Goal: Task Accomplishment & Management: Use online tool/utility

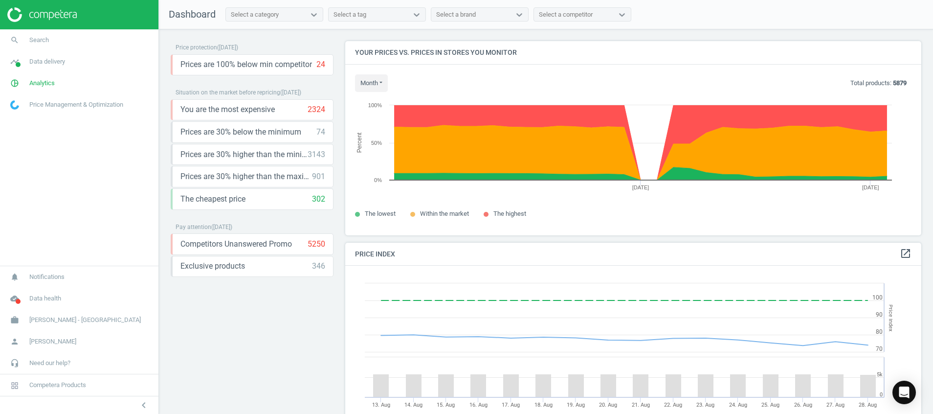
scroll to position [248, 588]
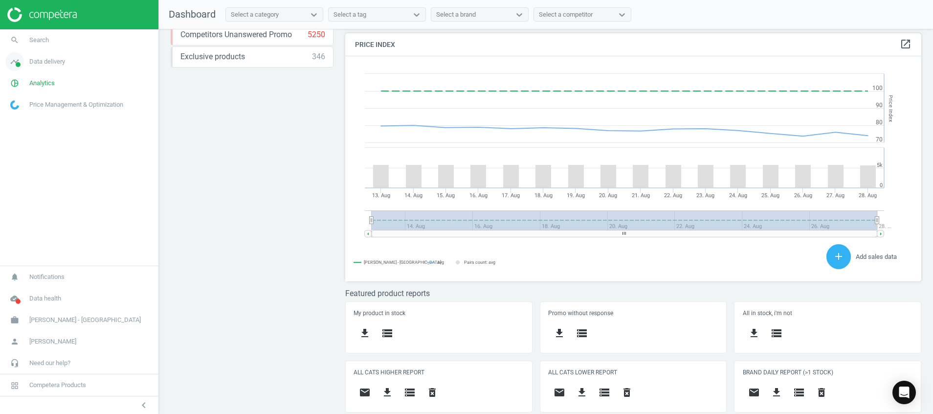
click at [16, 58] on icon "timeline" at bounding box center [14, 61] width 19 height 19
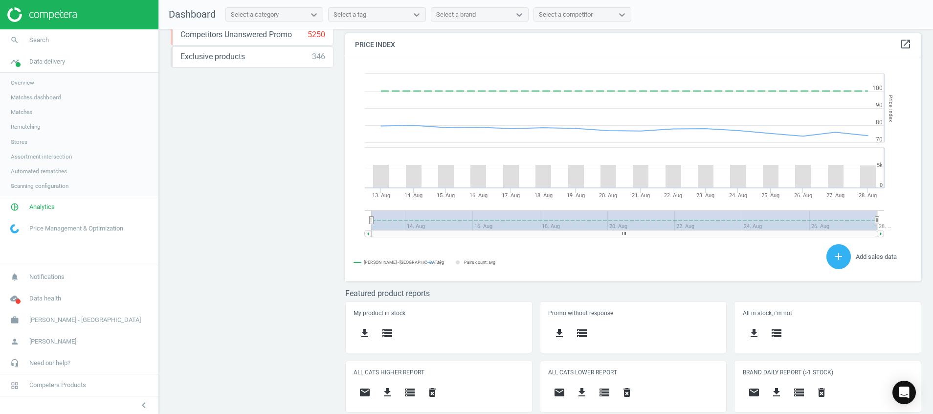
click at [14, 139] on span "Stores" at bounding box center [19, 142] width 17 height 8
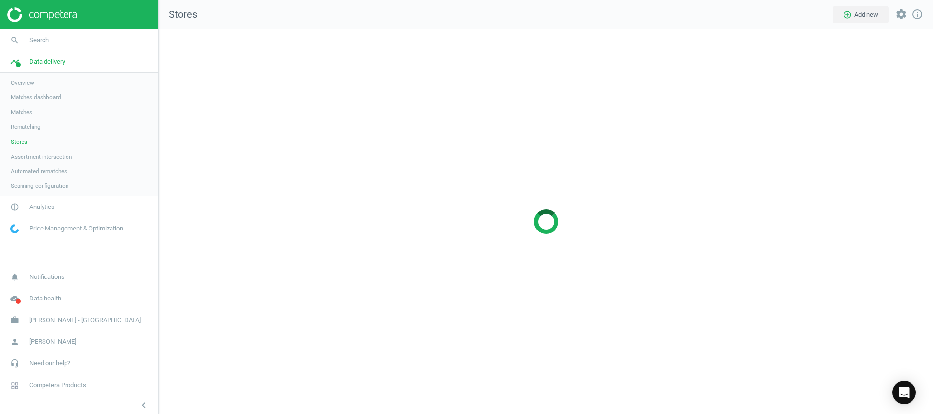
scroll to position [407, 797]
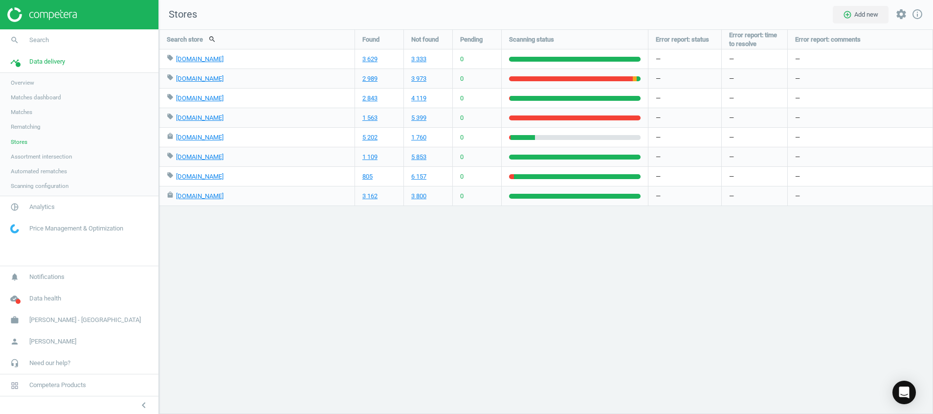
click at [397, 362] on div "Search store search Found Not found Pending Scanning status Error report: statu…" at bounding box center [546, 221] width 774 height 384
click at [375, 266] on div "Search store search Found Not found Pending Scanning status Error report: statu…" at bounding box center [546, 221] width 774 height 384
click at [380, 276] on div "Search store search Found Not found Pending Scanning status Error report: statu…" at bounding box center [546, 221] width 774 height 384
click at [903, 389] on icon "Open Intercom Messenger" at bounding box center [903, 392] width 11 height 13
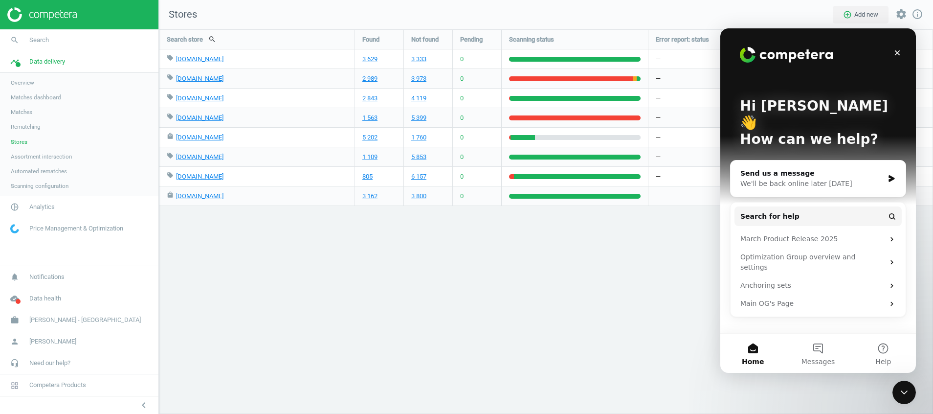
scroll to position [0, 0]
click at [827, 354] on button "Messages" at bounding box center [817, 352] width 65 height 39
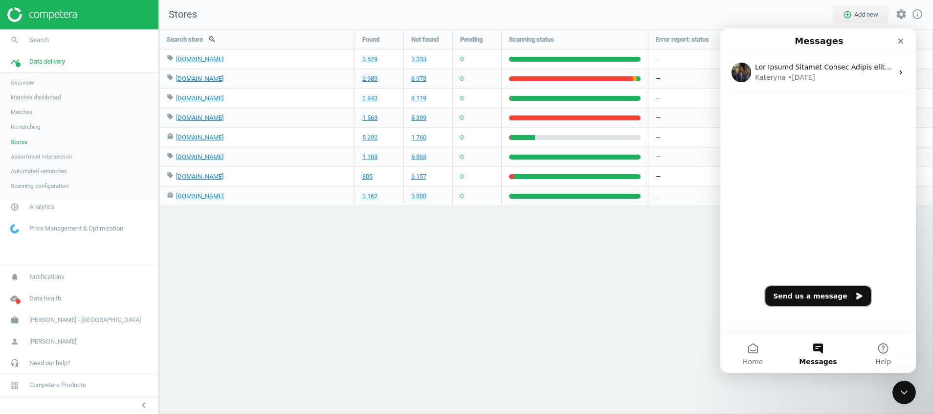
click at [836, 297] on button "Send us a message" at bounding box center [818, 296] width 106 height 20
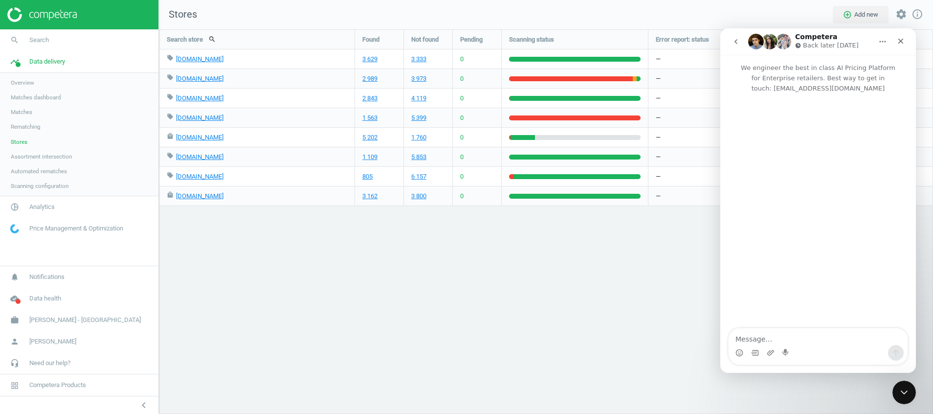
click at [811, 335] on textarea "Message…" at bounding box center [817, 336] width 179 height 17
click at [816, 339] on textarea "Hi may i check with you why best denki and challenger scanning status is red for" at bounding box center [817, 331] width 179 height 26
click at [859, 294] on div "Intercom messenger" at bounding box center [818, 206] width 196 height 226
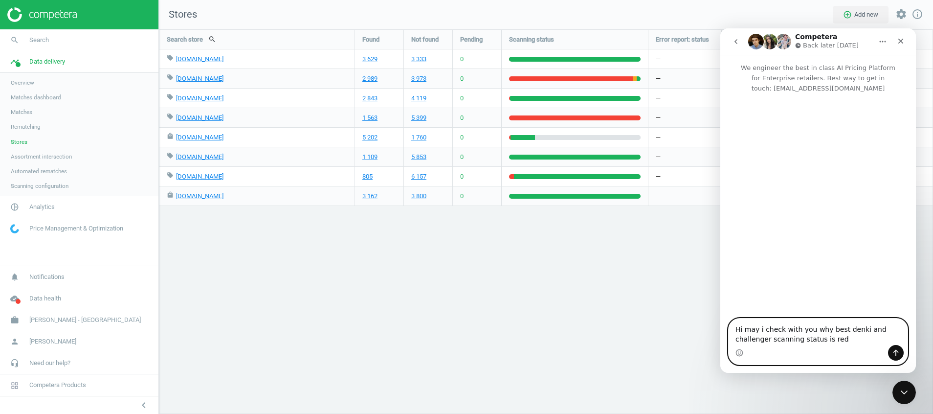
click at [815, 340] on textarea "Hi may i check with you why best denki and challenger scanning status is red" at bounding box center [817, 331] width 179 height 26
type textarea "Hi may i check with you why best denki and challenger scanning status is red."
drag, startPoint x: 818, startPoint y: 339, endPoint x: 658, endPoint y: 329, distance: 160.7
click html "Competera Back later today We engineer the best in class AI Pricing Platform fo…"
paste textarea "Message…"
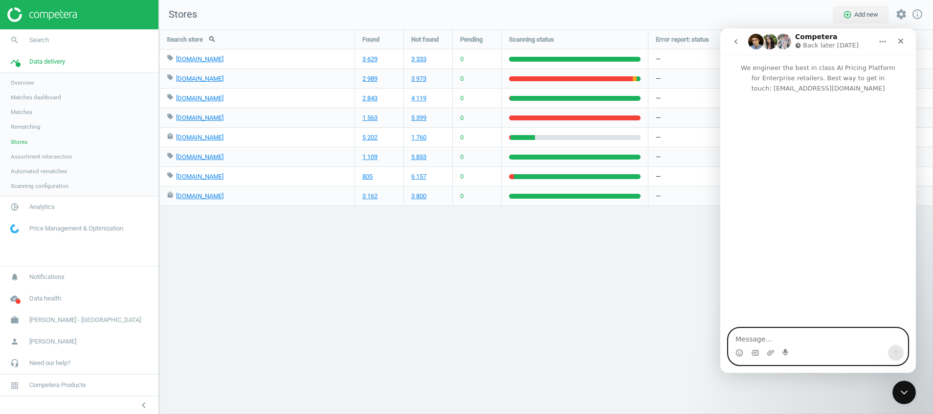
paste textarea "Message…"
click at [769, 352] on icon "Upload attachment" at bounding box center [770, 352] width 7 height 5
click at [759, 338] on textarea "Message…" at bounding box center [817, 336] width 179 height 17
click at [769, 353] on icon "Upload attachment" at bounding box center [771, 353] width 8 height 8
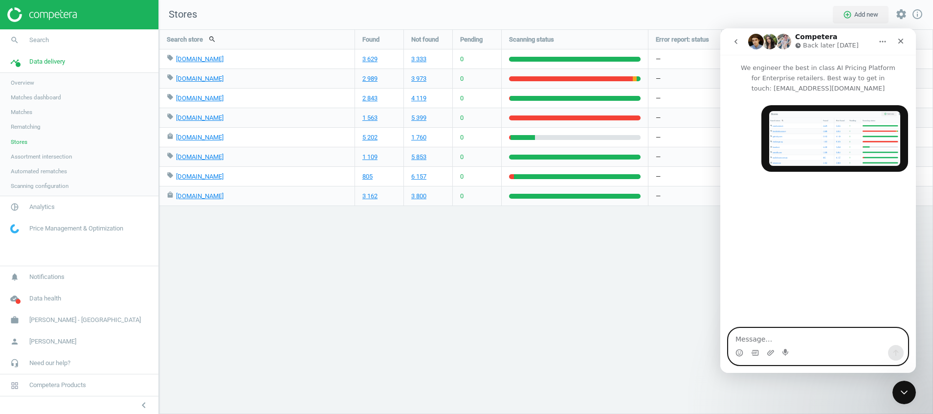
click at [836, 341] on textarea "Message…" at bounding box center [817, 336] width 179 height 17
type textarea "Hi Ma"
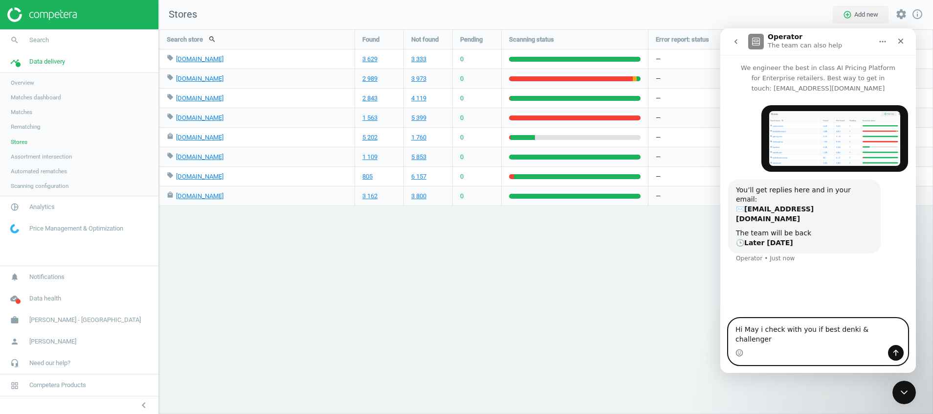
click at [814, 338] on textarea "Hi May i check with you if best denki & challenger" at bounding box center [817, 331] width 179 height 26
click at [894, 335] on textarea "Hi May i check with you why best denki & challenger" at bounding box center [817, 331] width 179 height 26
drag, startPoint x: 822, startPoint y: 343, endPoint x: 1248, endPoint y: 404, distance: 430.8
click html "Operator The team can also help We engineer the best in class AI Pricing Platfo…"
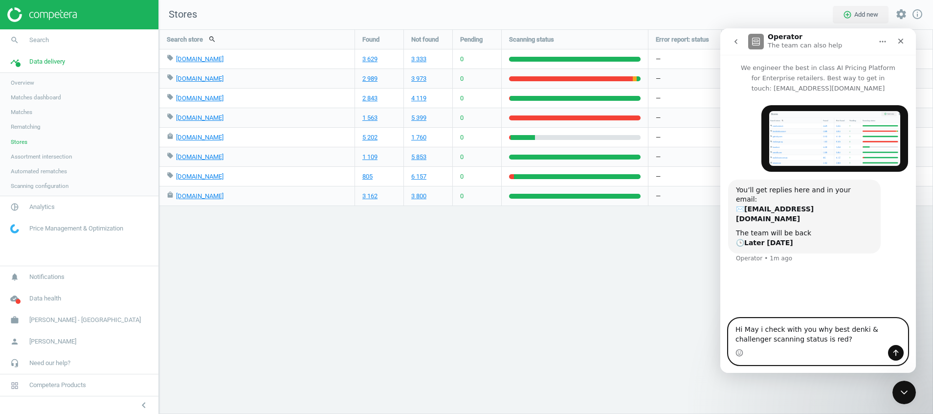
drag, startPoint x: 819, startPoint y: 343, endPoint x: 1358, endPoint y: 343, distance: 539.3
click html "Operator The team can also help We engineer the best in class AI Pricing Platfo…"
paste textarea "Message…"
type textarea "Hi May i check with you why best denki & challenger scanning status is red?"
click at [897, 352] on icon "Send a message…" at bounding box center [896, 353] width 8 height 8
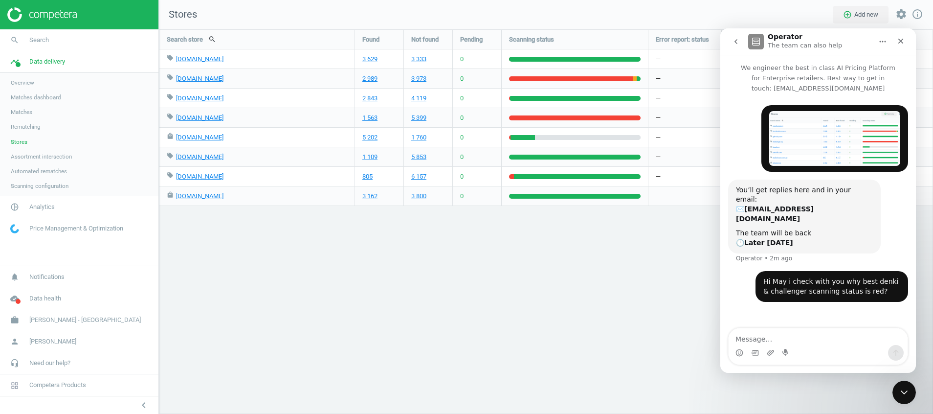
click at [768, 291] on div "Han • 2m ago You’ll get replies here and in your email: ✉️ ng.hanxin@harveynorm…" at bounding box center [818, 211] width 196 height 236
click at [729, 47] on button "go back" at bounding box center [736, 41] width 19 height 19
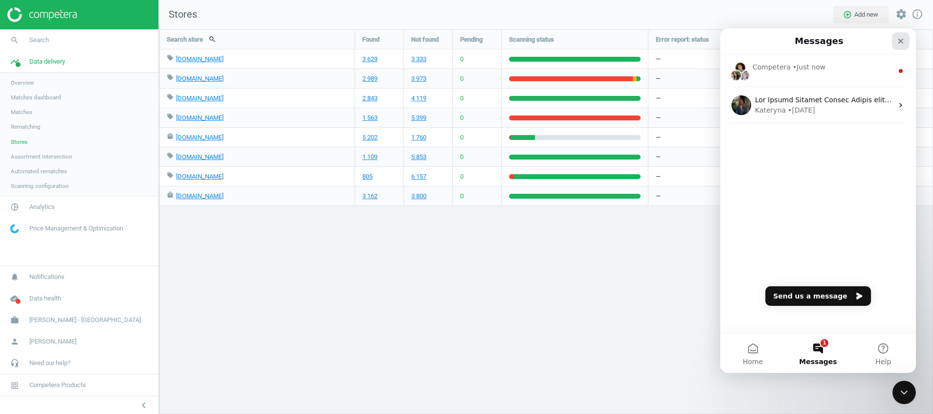
click at [899, 37] on icon "Close" at bounding box center [901, 41] width 8 height 8
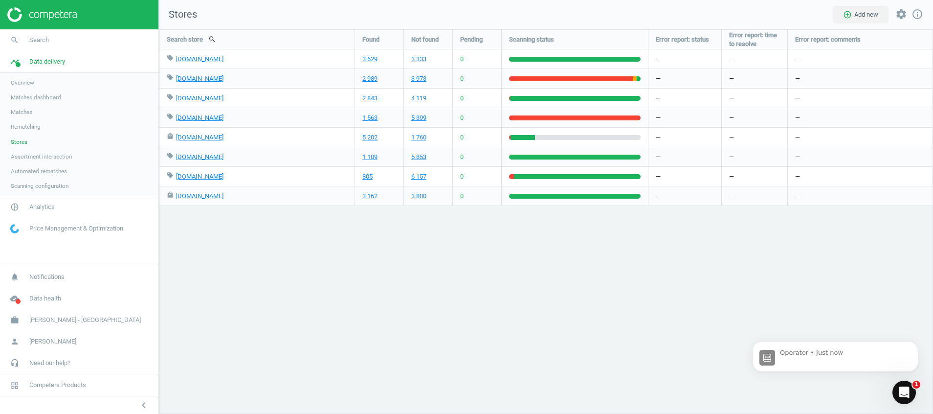
scroll to position [0, 0]
click at [552, 280] on div "Search store search Found Not found Pending Scanning status Error report: statu…" at bounding box center [546, 221] width 774 height 384
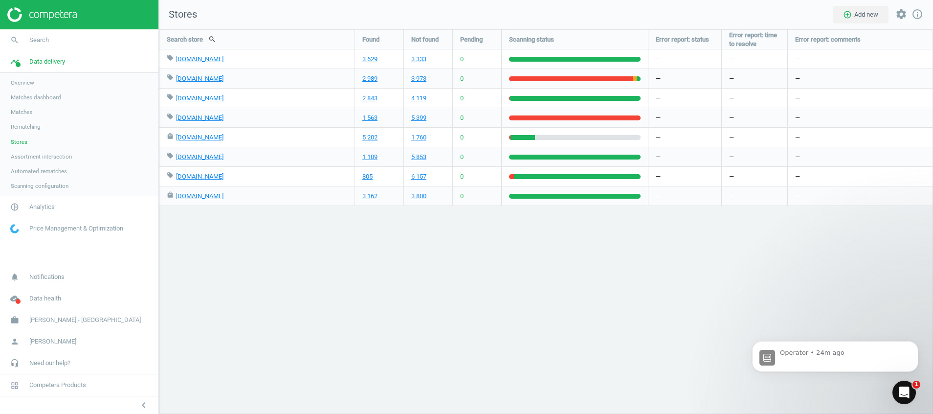
scroll to position [407, 797]
click at [345, 374] on div "Search store search Found Not found Pending Scanning status Error report: statu…" at bounding box center [546, 221] width 774 height 384
click at [897, 394] on div "Open Intercom Messenger" at bounding box center [902, 391] width 32 height 32
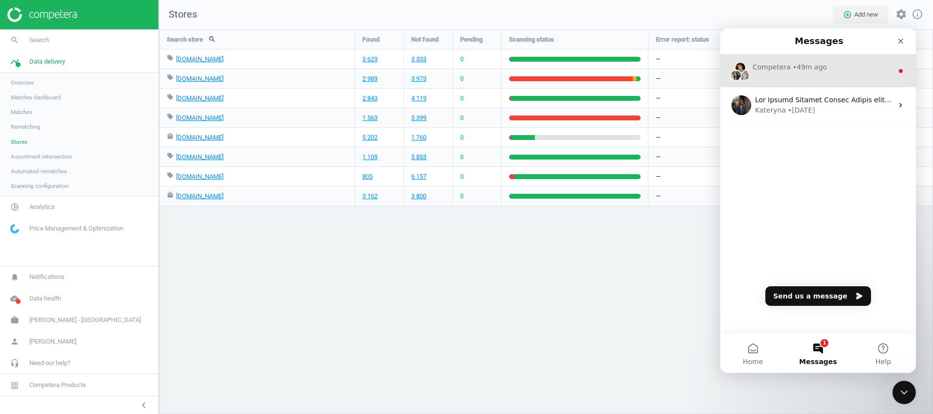
click at [831, 76] on div "Competera • 49m ago" at bounding box center [818, 70] width 196 height 33
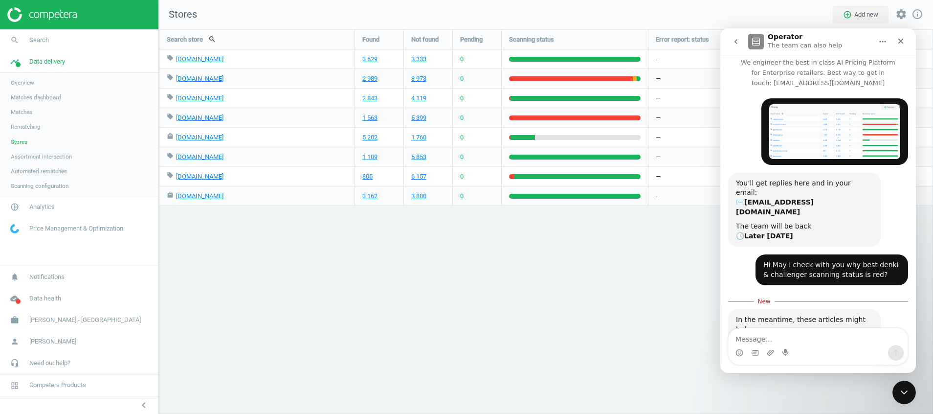
scroll to position [0, 0]
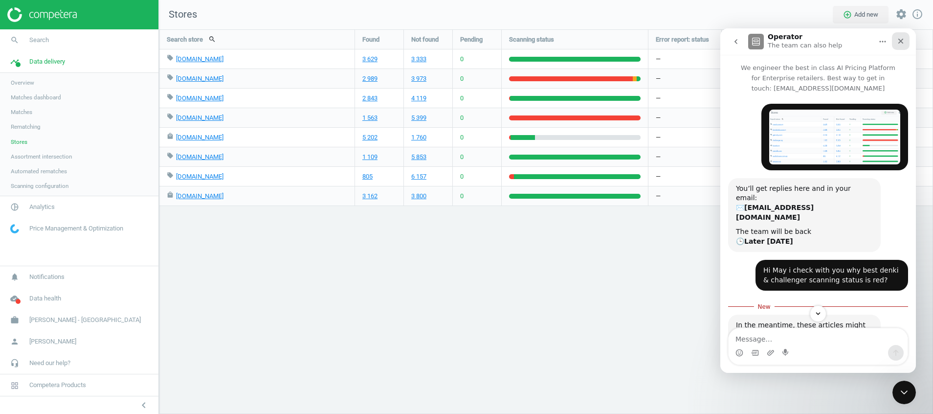
click at [904, 40] on div "Close" at bounding box center [901, 41] width 18 height 18
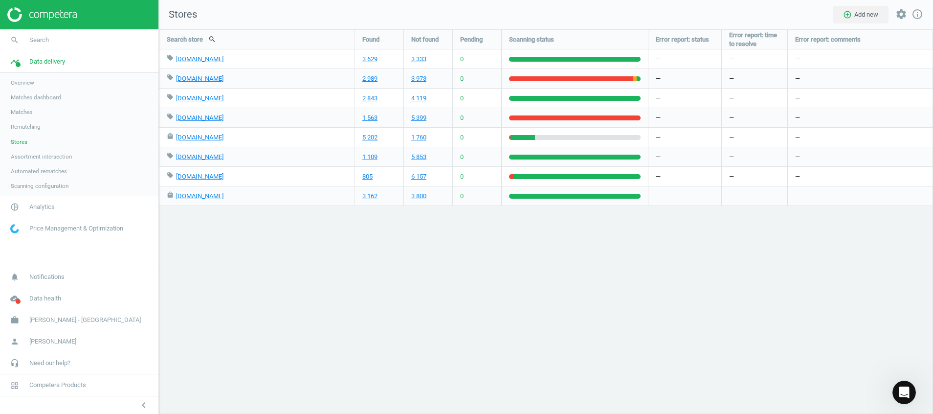
drag, startPoint x: 245, startPoint y: 274, endPoint x: 238, endPoint y: 273, distance: 7.9
click at [245, 274] on div "Search store search Found Not found Pending Scanning status Error report: statu…" at bounding box center [546, 221] width 774 height 384
click at [40, 20] on img at bounding box center [41, 14] width 69 height 15
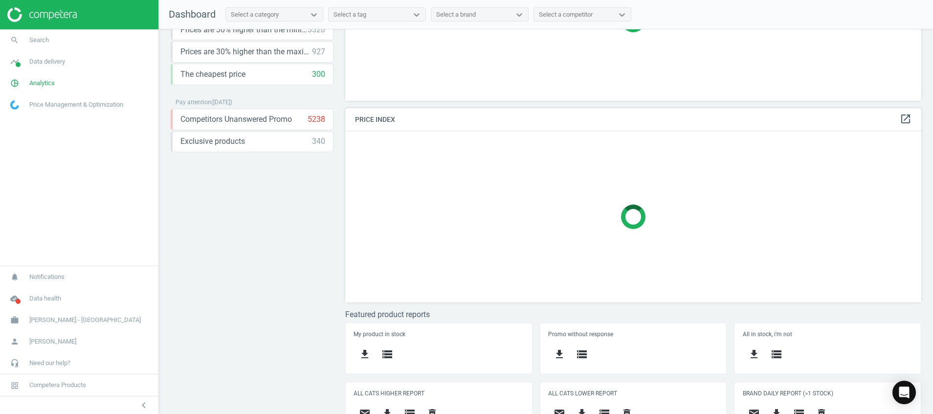
scroll to position [146, 0]
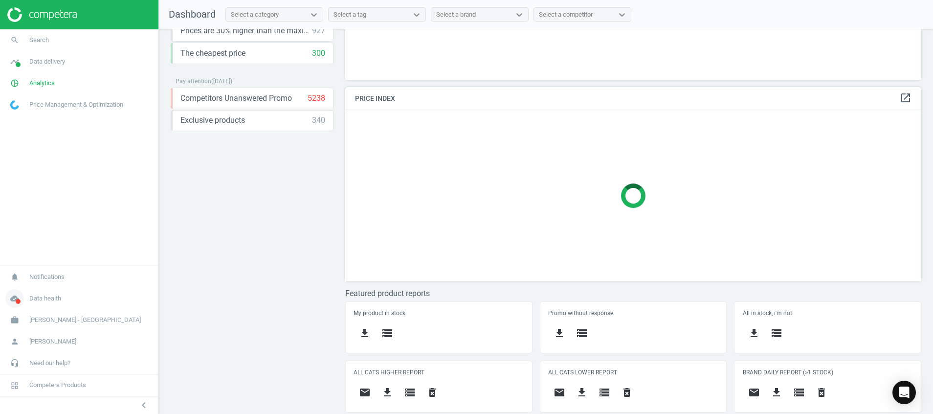
click at [19, 303] on span at bounding box center [18, 301] width 5 height 5
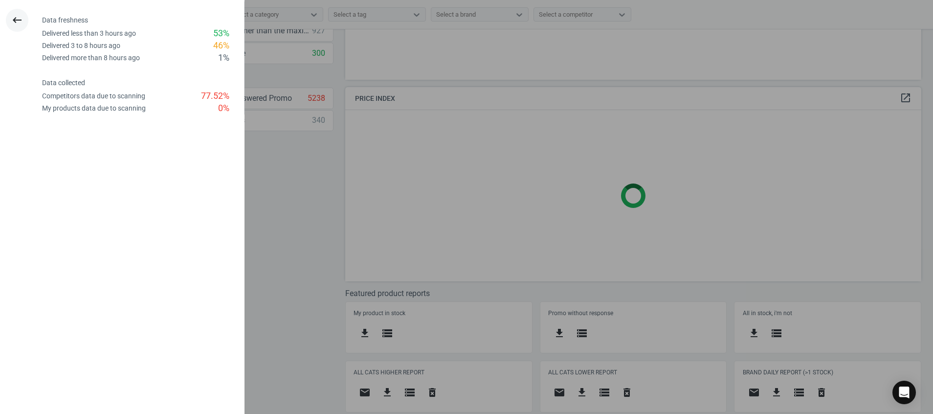
click at [22, 20] on icon "keyboard_backspace" at bounding box center [17, 20] width 12 height 12
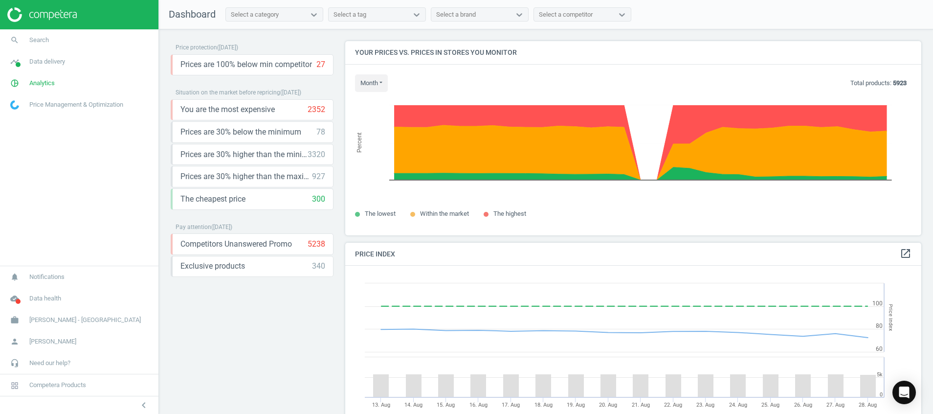
scroll to position [248, 588]
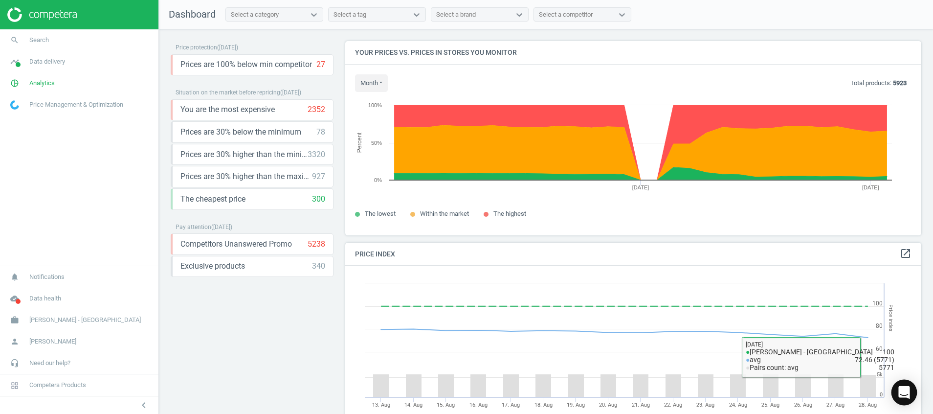
click at [900, 392] on icon "Open Intercom Messenger" at bounding box center [903, 392] width 11 height 13
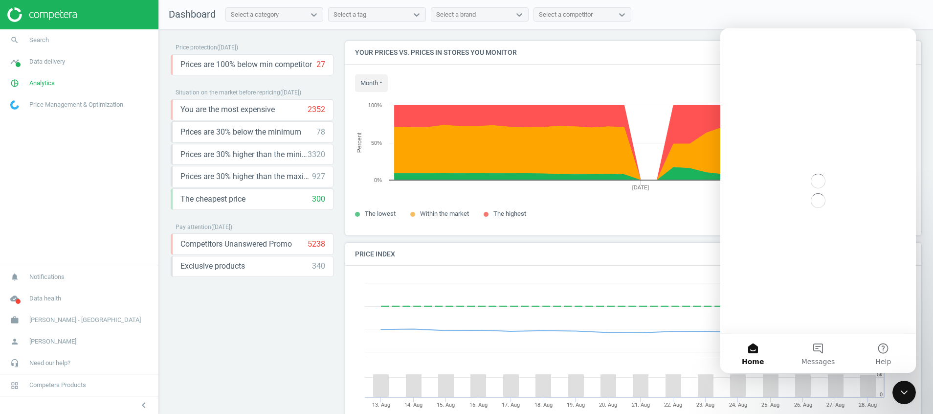
scroll to position [0, 0]
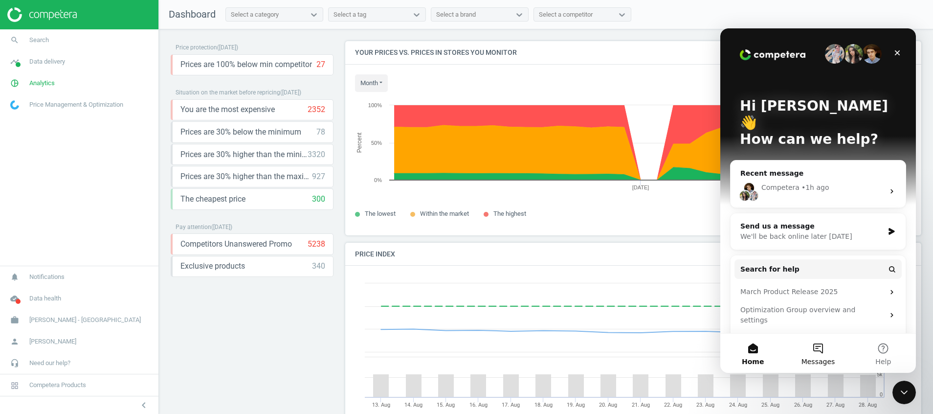
click at [827, 349] on button "Messages" at bounding box center [817, 352] width 65 height 39
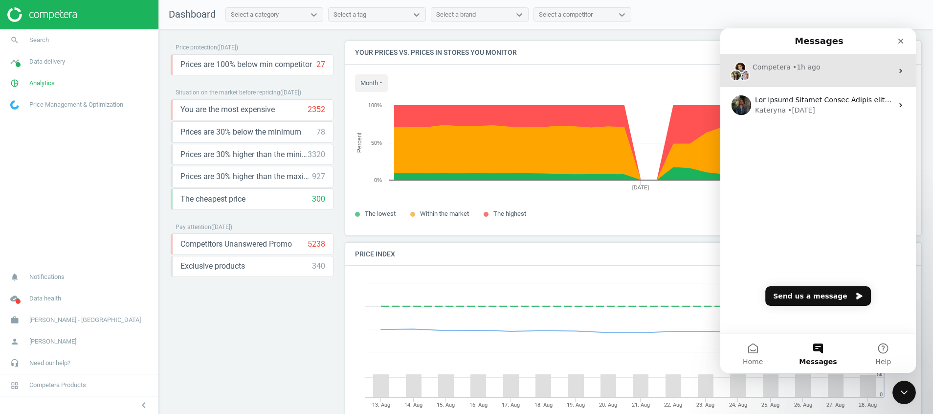
click at [790, 75] on div "Competera • 1h ago" at bounding box center [818, 70] width 196 height 33
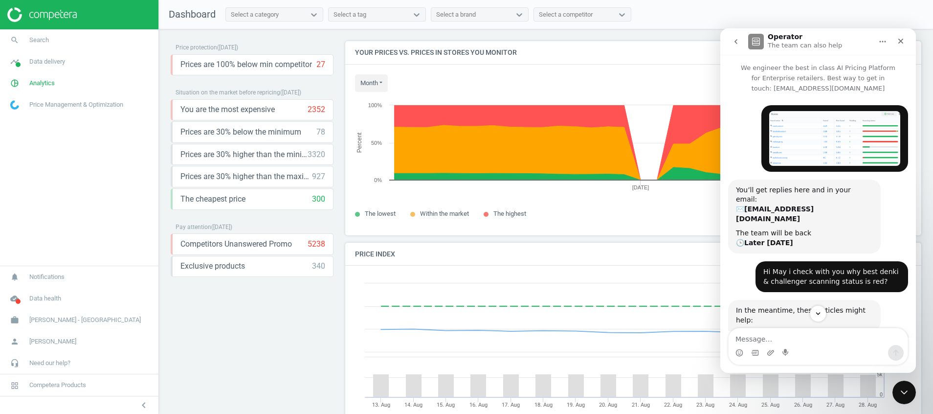
click at [65, 16] on img at bounding box center [41, 14] width 69 height 15
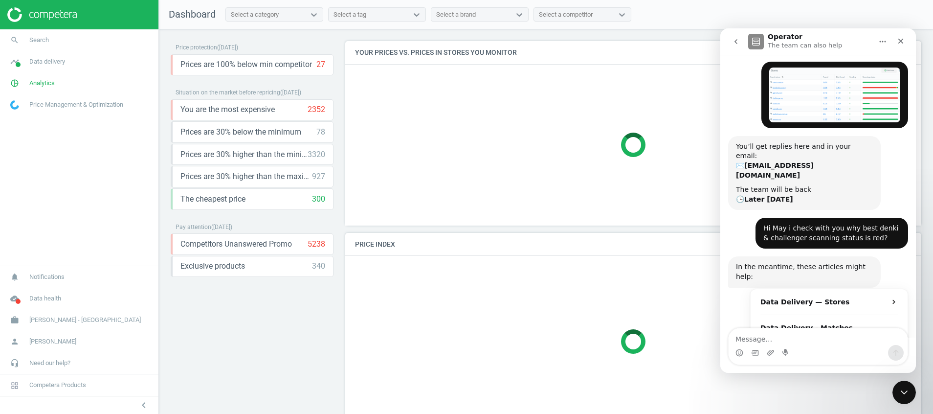
scroll to position [63, 0]
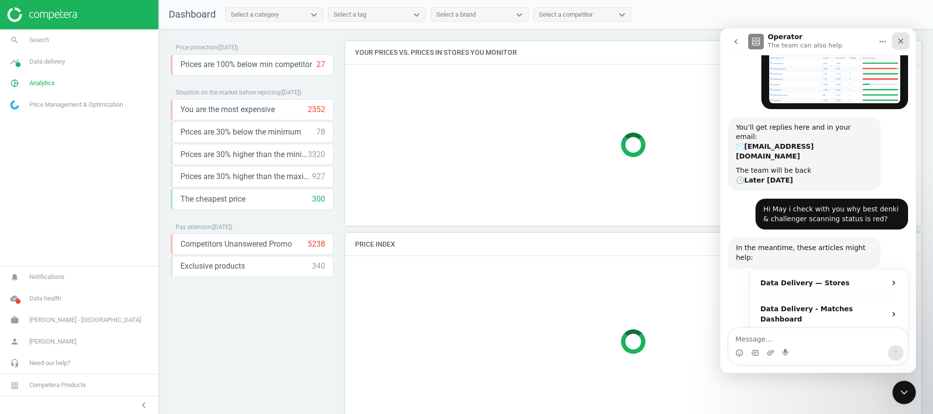
click at [903, 40] on icon "Close" at bounding box center [900, 41] width 5 height 5
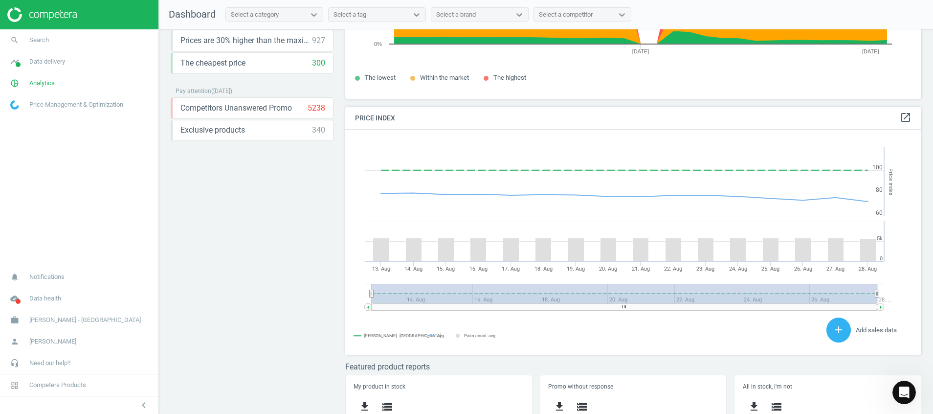
scroll to position [209, 0]
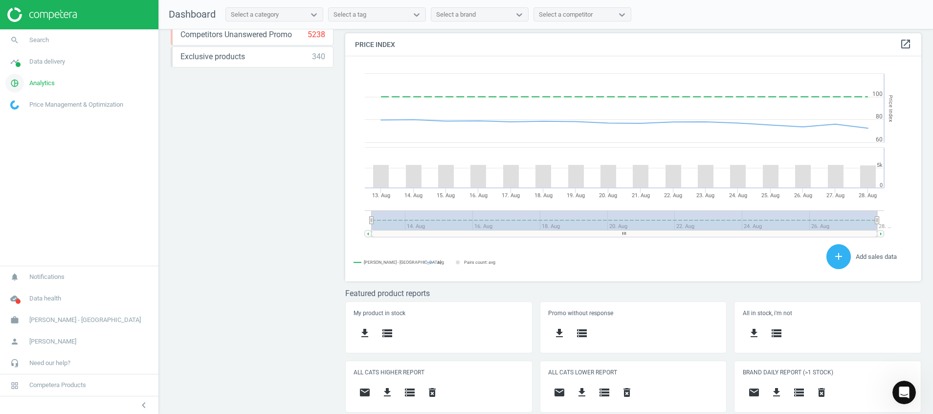
click at [20, 74] on span "pie_chart_outlined" at bounding box center [14, 83] width 29 height 22
click at [30, 120] on span "Products" at bounding box center [22, 119] width 23 height 8
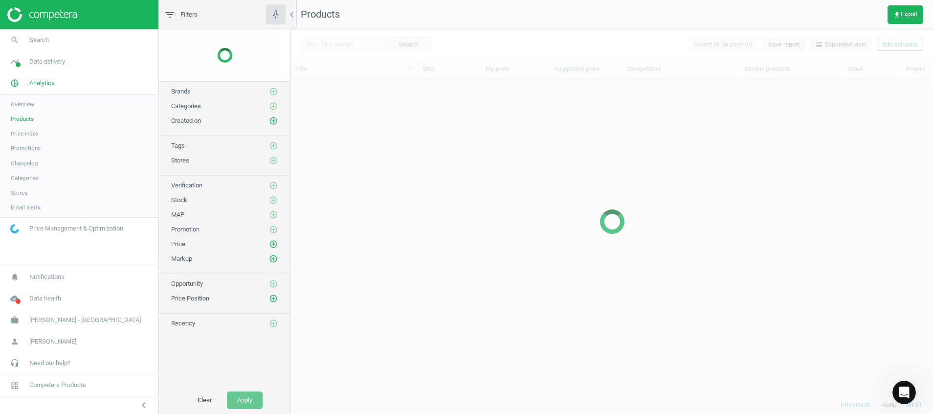
scroll to position [294, 631]
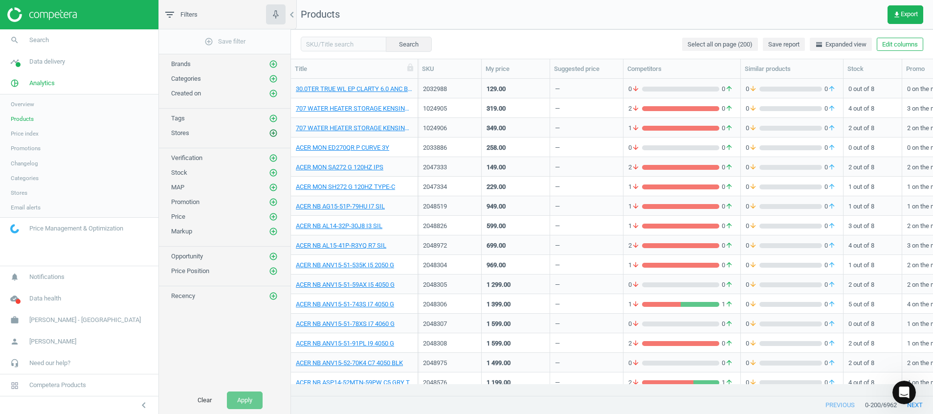
click at [268, 132] on button "add_circle_outline" at bounding box center [273, 133] width 10 height 10
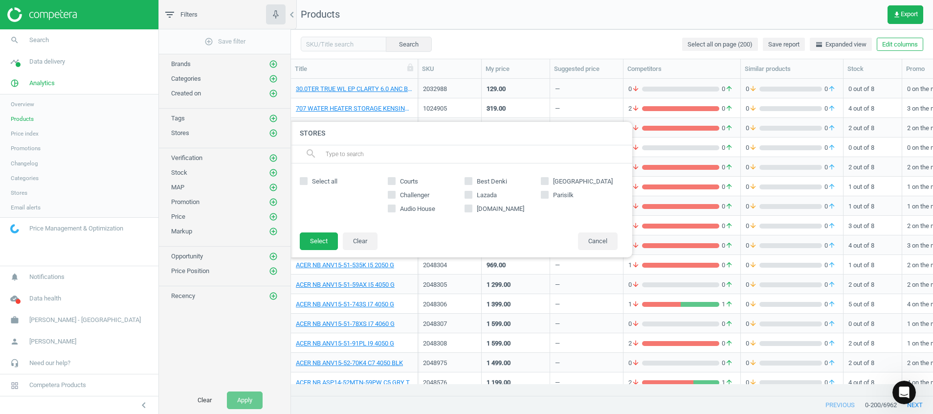
click at [312, 185] on span "Select all" at bounding box center [324, 181] width 29 height 9
click at [307, 184] on input "Select all" at bounding box center [304, 180] width 6 height 6
checkbox input "true"
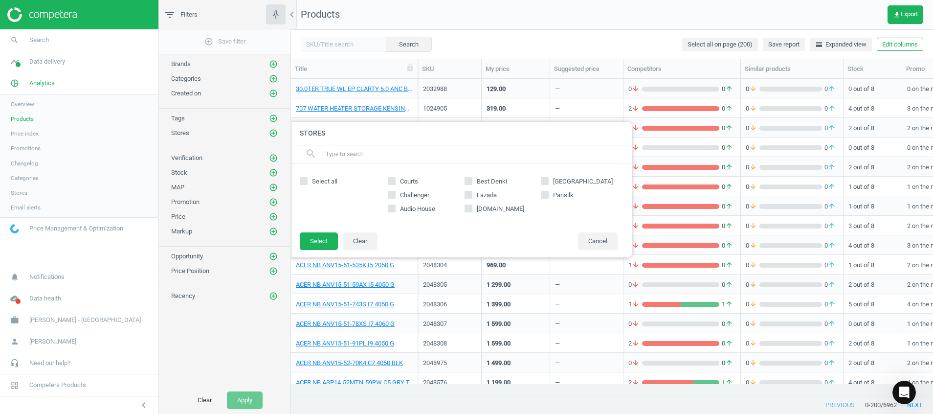
checkbox input "true"
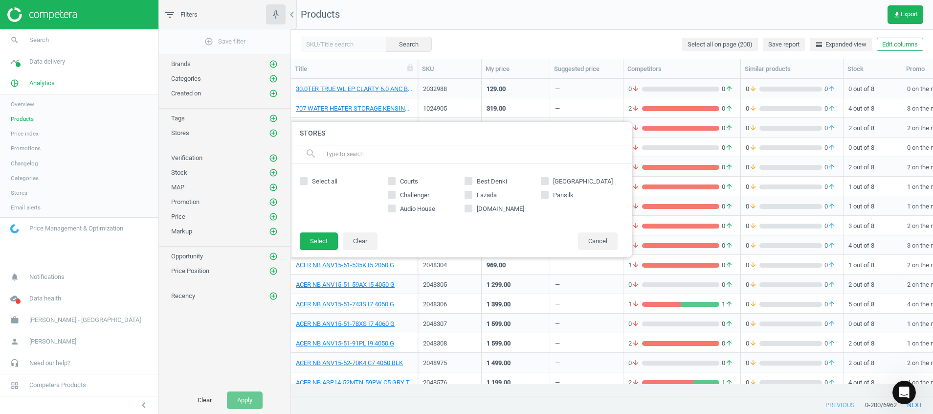
checkbox input "true"
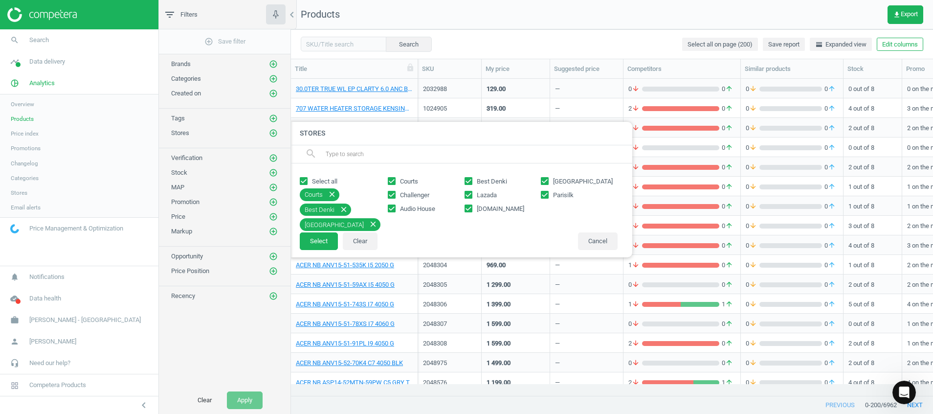
click at [498, 194] on label "Lazada" at bounding box center [502, 195] width 77 height 9
click at [471, 194] on input "Lazada" at bounding box center [468, 194] width 6 height 6
checkbox input "false"
click at [487, 210] on span "[DOMAIN_NAME]" at bounding box center [500, 208] width 51 height 9
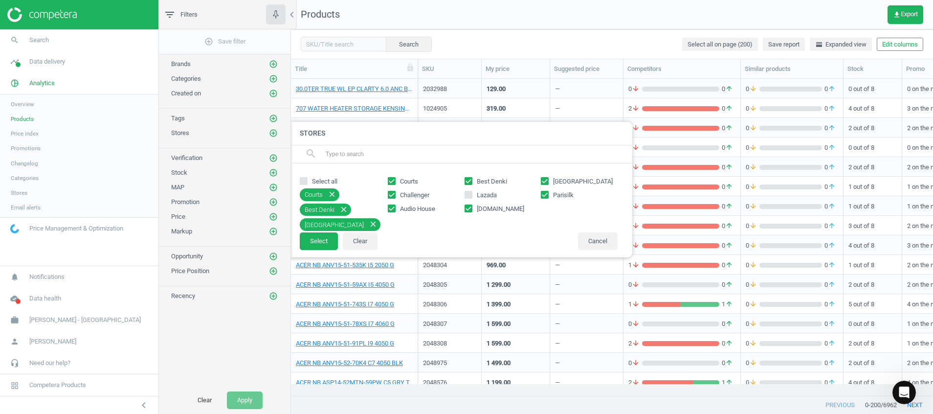
click at [471, 210] on input "[DOMAIN_NAME]" at bounding box center [468, 208] width 6 height 6
checkbox input "false"
click at [321, 243] on button "Select" at bounding box center [319, 241] width 38 height 18
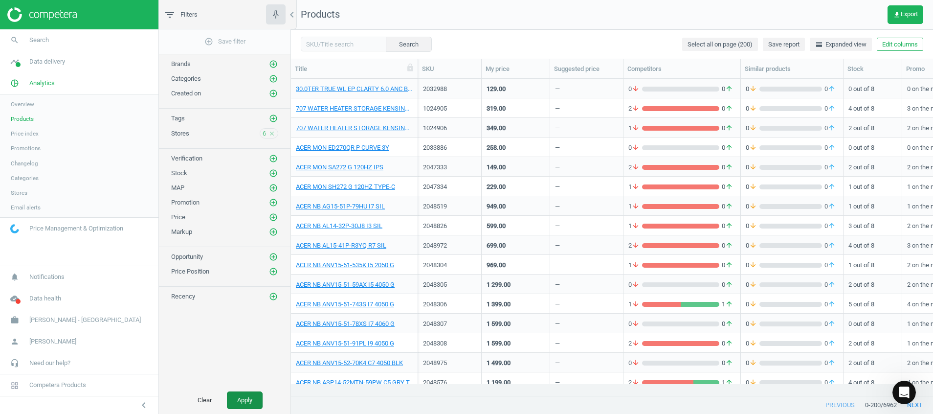
click at [240, 401] on button "Apply" at bounding box center [245, 400] width 36 height 18
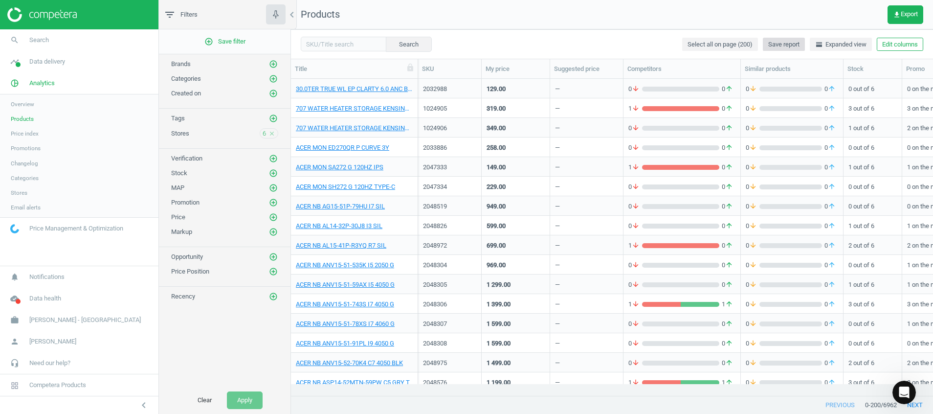
click at [789, 40] on span "Save report" at bounding box center [783, 44] width 31 height 9
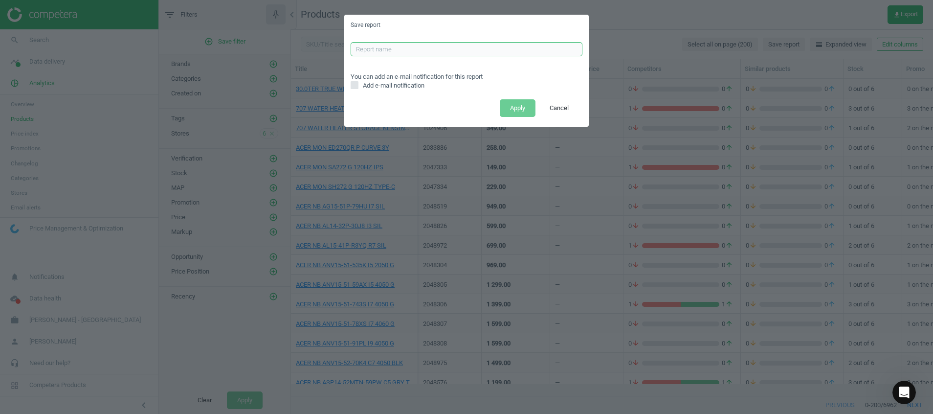
click at [407, 47] on input "text" at bounding box center [467, 49] width 232 height 15
click at [361, 56] on input "text" at bounding box center [467, 49] width 232 height 15
click at [365, 50] on input "text" at bounding box center [467, 49] width 232 height 15
click at [563, 112] on button "Cancel" at bounding box center [559, 108] width 40 height 18
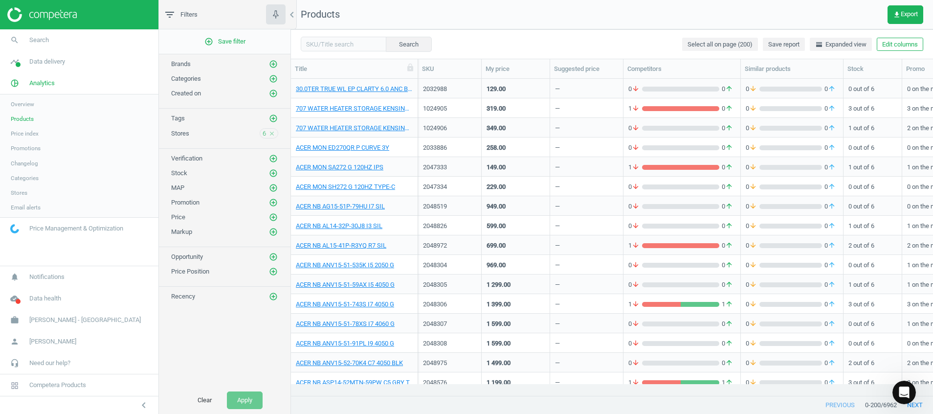
click at [272, 130] on icon "close" at bounding box center [271, 133] width 7 height 7
click at [242, 396] on button "Apply" at bounding box center [245, 400] width 36 height 18
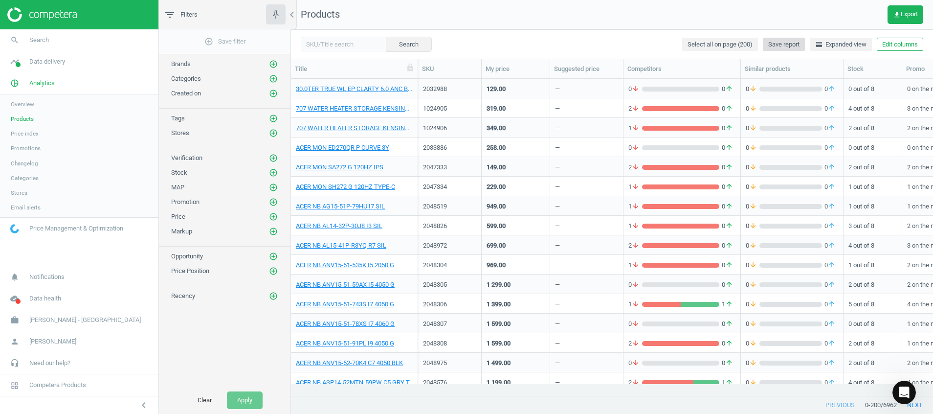
click at [784, 43] on span "Save report" at bounding box center [783, 44] width 31 height 9
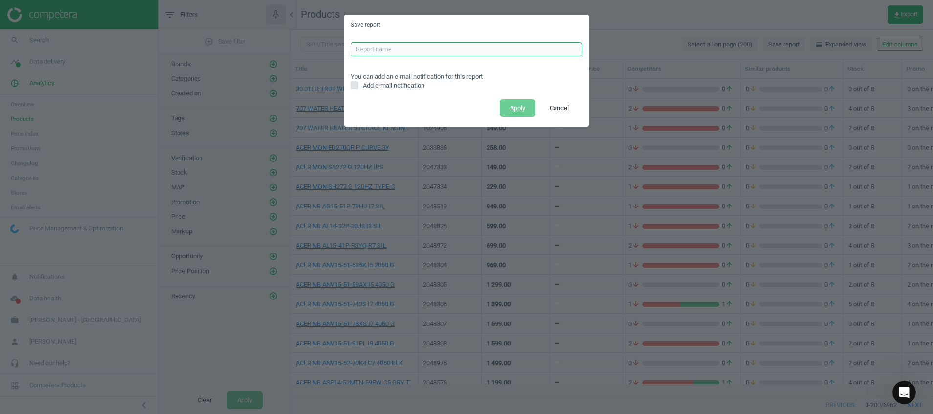
click at [474, 53] on input "text" at bounding box center [467, 49] width 232 height 15
type input "Full Report"
click at [525, 105] on button "Apply" at bounding box center [518, 108] width 36 height 18
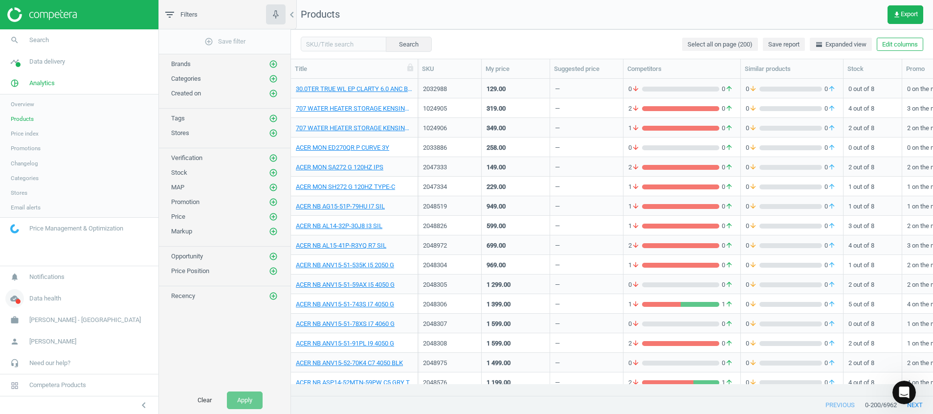
click at [23, 300] on icon "cloud_done" at bounding box center [14, 298] width 19 height 19
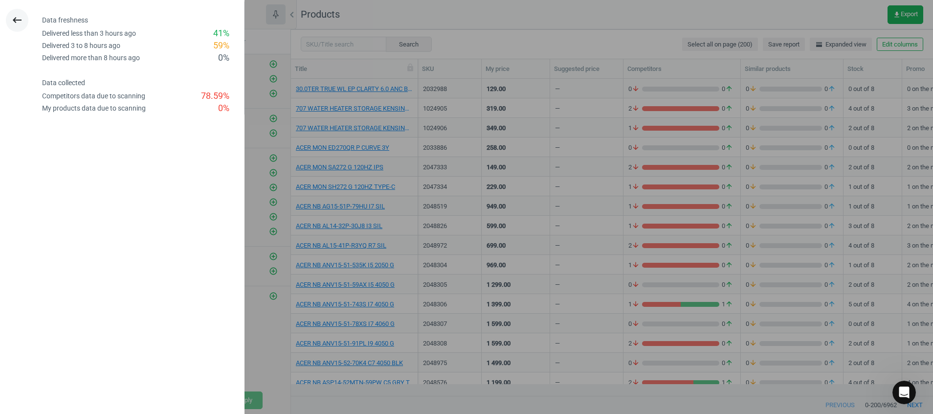
click at [11, 23] on icon "keyboard_backspace" at bounding box center [17, 20] width 12 height 12
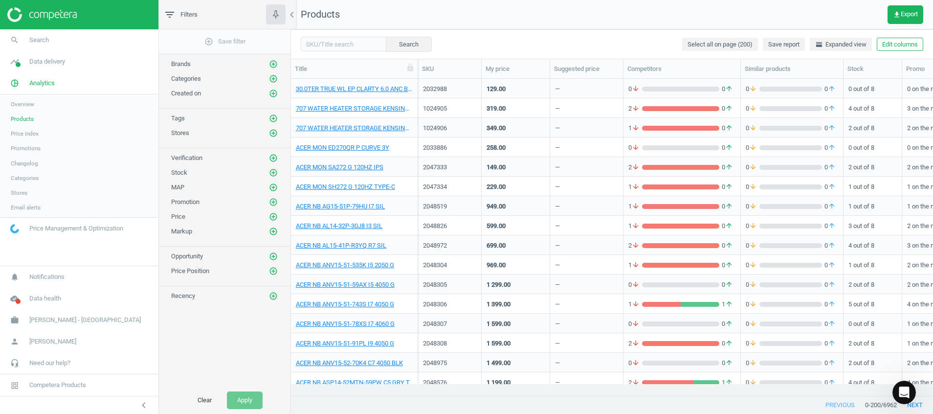
click at [54, 6] on div at bounding box center [79, 14] width 158 height 29
click at [58, 11] on img at bounding box center [41, 14] width 69 height 15
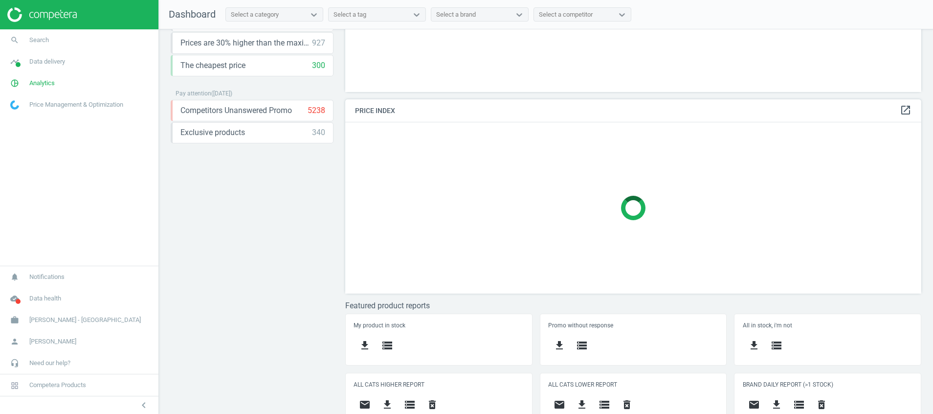
scroll to position [204, 0]
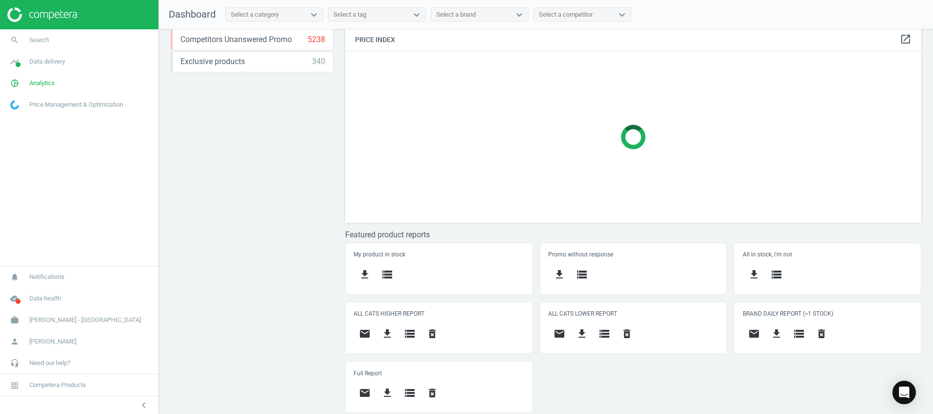
click at [301, 222] on div "Price protection ( 28.08.25 ) Prices are 100% below min competitor 27 keyboard_…" at bounding box center [546, 223] width 774 height 389
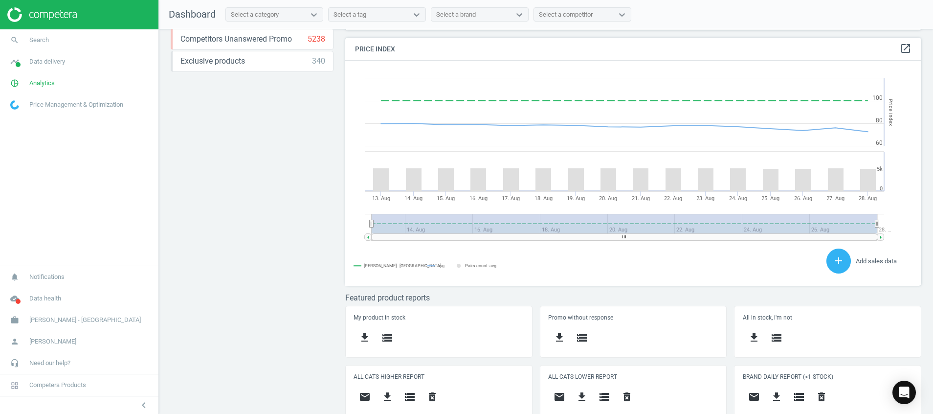
scroll to position [248, 588]
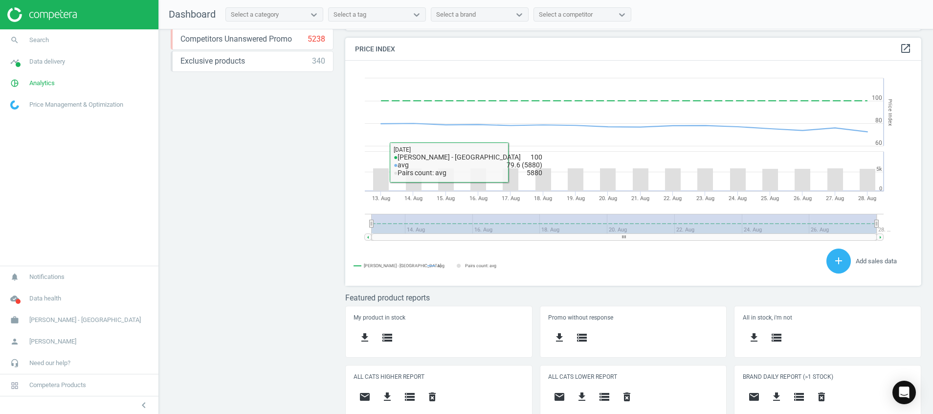
drag, startPoint x: 245, startPoint y: 211, endPoint x: 251, endPoint y: 211, distance: 5.4
click at [245, 211] on div "Price protection ( 28.08.25 ) Prices are 100% below min competitor 27 keyboard_…" at bounding box center [546, 223] width 774 height 389
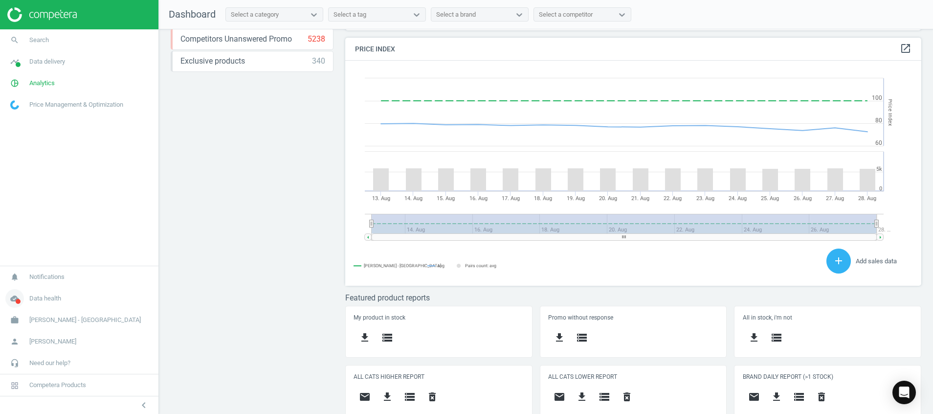
click at [18, 298] on icon "cloud_done" at bounding box center [14, 298] width 19 height 19
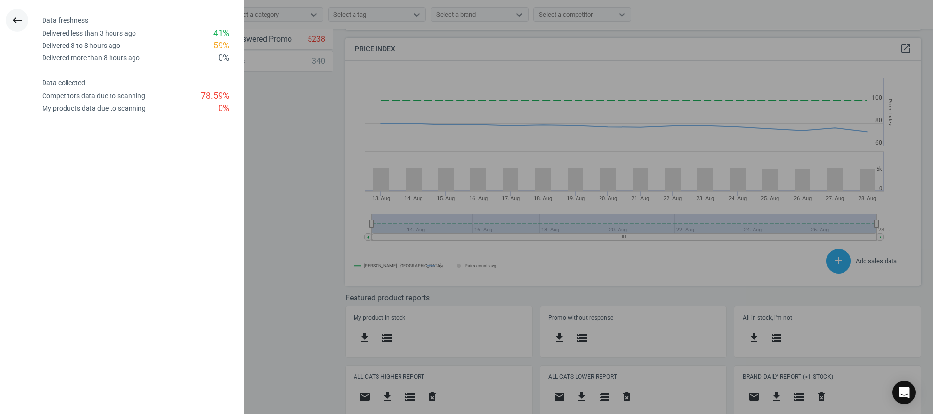
click at [19, 20] on icon "keyboard_backspace" at bounding box center [17, 20] width 12 height 12
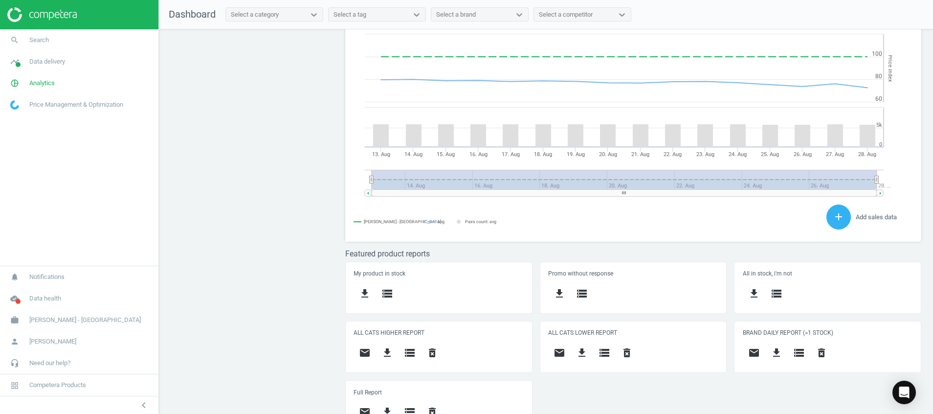
scroll to position [268, 0]
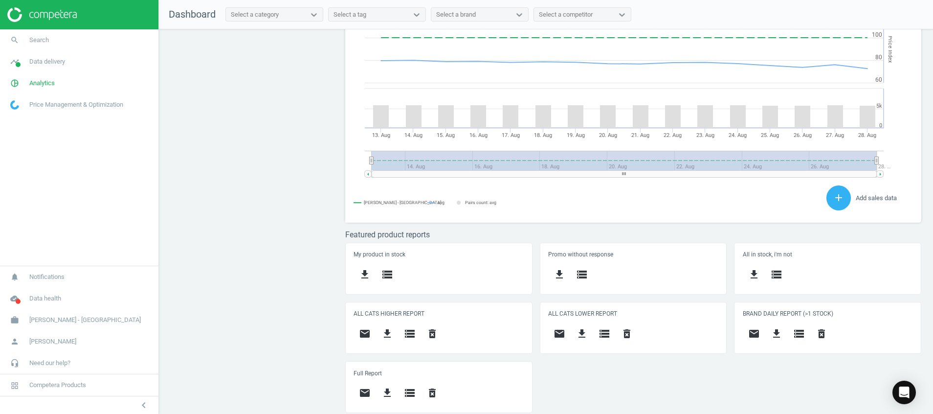
click at [285, 278] on div "Price protection ( 28.08.25 ) Prices are 100% below min competitor 27 keyboard_…" at bounding box center [546, 223] width 774 height 389
click at [263, 225] on div "Price protection ( 28.08.25 ) Prices are 100% below min competitor 27 keyboard_…" at bounding box center [546, 223] width 774 height 389
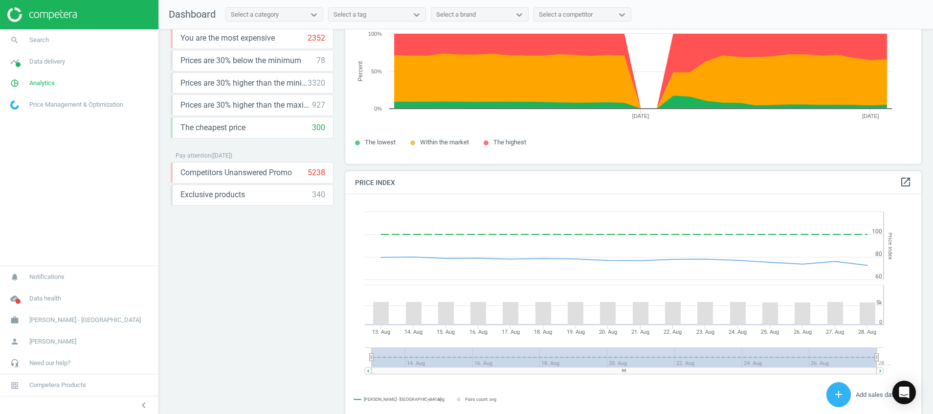
scroll to position [0, 0]
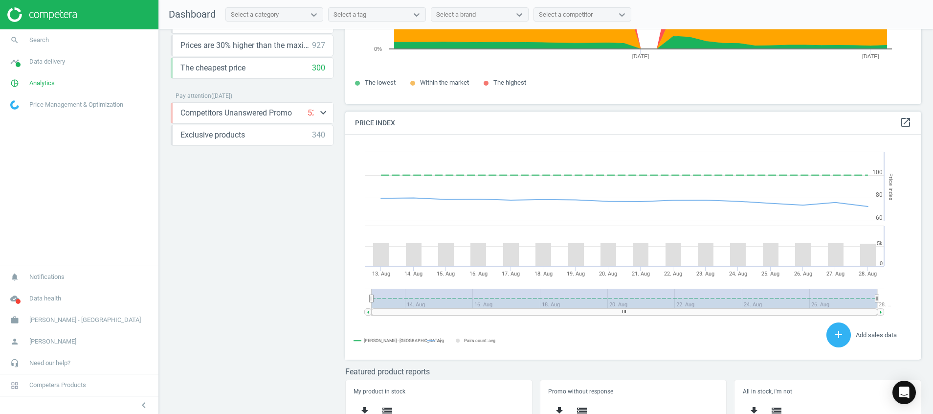
scroll to position [268, 0]
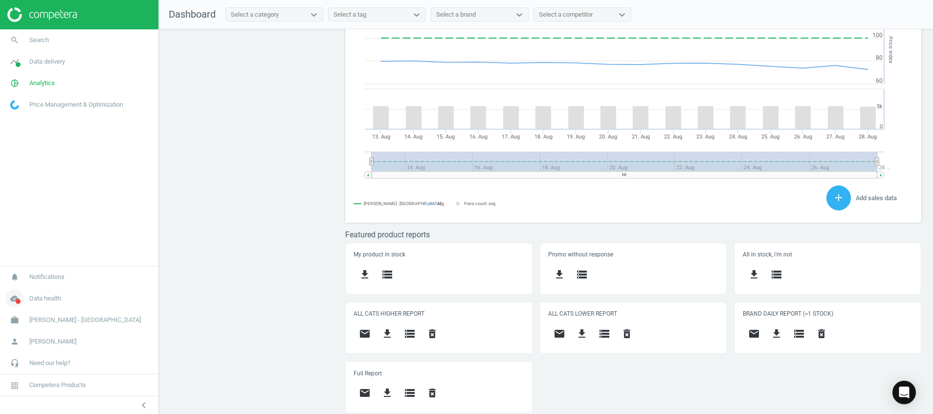
click at [17, 303] on span at bounding box center [18, 301] width 5 height 5
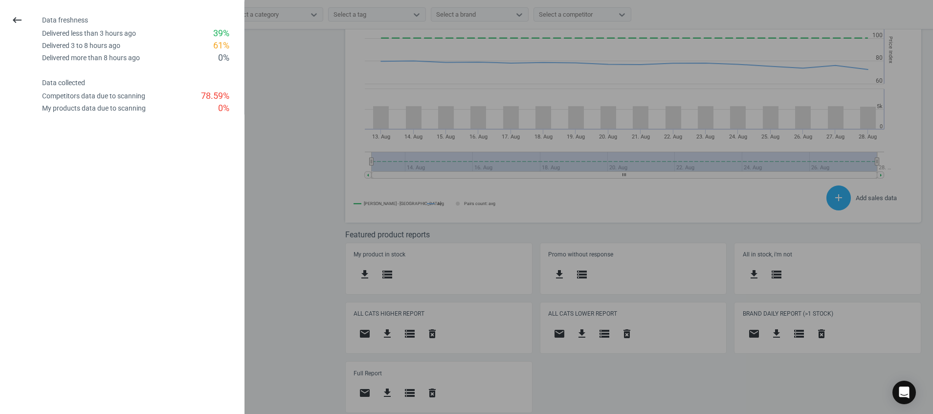
click at [15, 17] on icon "keyboard_backspace" at bounding box center [17, 20] width 12 height 12
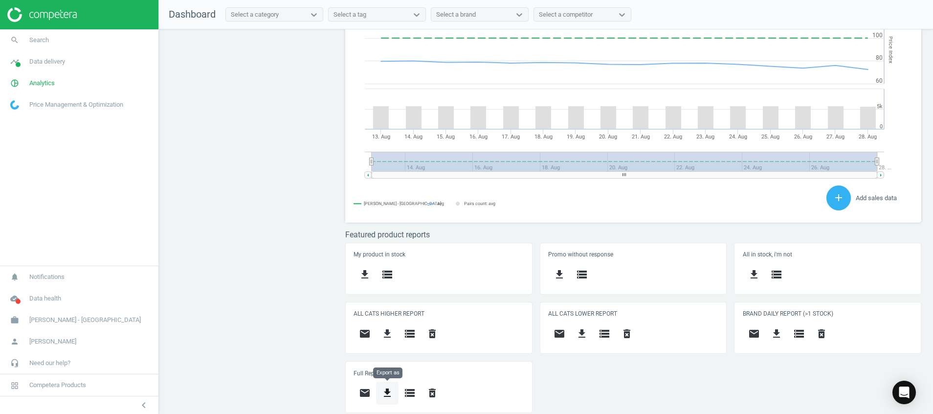
click at [388, 391] on icon "get_app" at bounding box center [387, 393] width 12 height 12
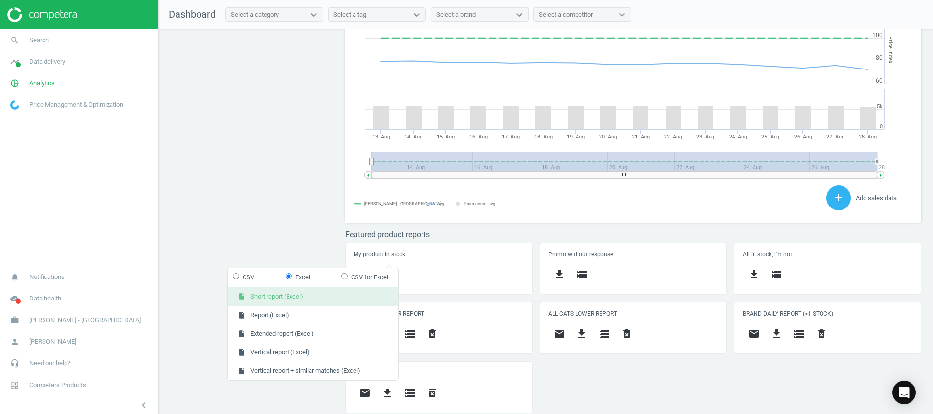
click at [300, 304] on button "insert_drive_file Short report (Excel)" at bounding box center [313, 296] width 170 height 19
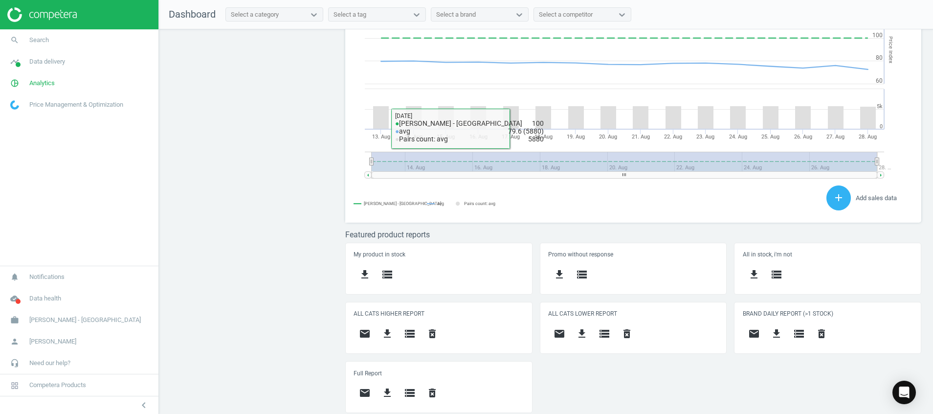
click at [290, 157] on div "Price protection ( [DATE] ) Prices are 100% below min competitor 27 keyboard_ar…" at bounding box center [546, 223] width 774 height 389
click at [14, 82] on icon "pie_chart_outlined" at bounding box center [14, 83] width 19 height 19
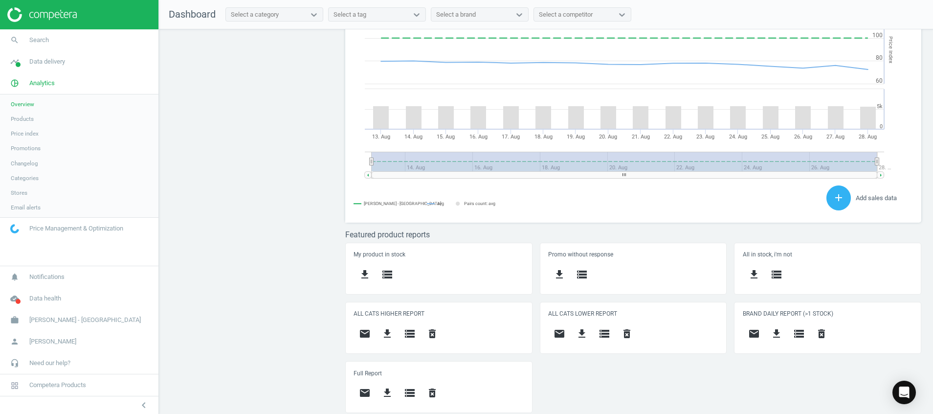
click at [16, 118] on span "Products" at bounding box center [22, 119] width 23 height 8
